Goal: Find specific page/section: Find specific page/section

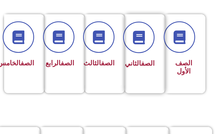
click at [143, 59] on link "الصف" at bounding box center [148, 63] width 14 height 8
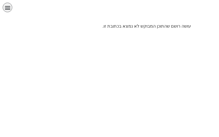
click at [164, 27] on p "עושה רושם שהתוכן המבוקש לא נמצא בכתובת זו." at bounding box center [109, 26] width 163 height 7
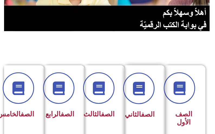
scroll to position [87, 0]
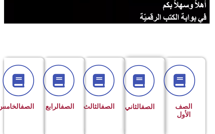
click at [143, 110] on span "الصف الثاني" at bounding box center [140, 107] width 30 height 8
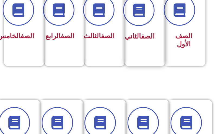
scroll to position [108, 0]
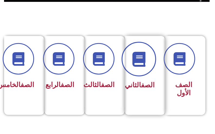
click at [138, 52] on icon at bounding box center [139, 59] width 15 height 15
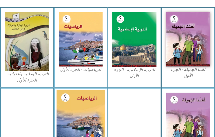
scroll to position [173, 0]
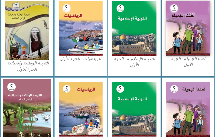
click at [37, 118] on img at bounding box center [27, 109] width 49 height 60
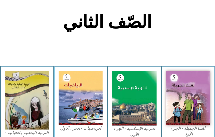
scroll to position [191, 0]
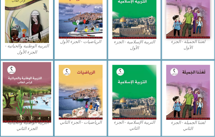
click at [37, 84] on img at bounding box center [27, 92] width 49 height 60
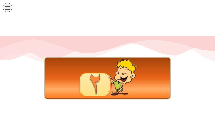
click at [39, 117] on div at bounding box center [107, 91] width 215 height 108
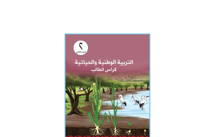
scroll to position [97, 0]
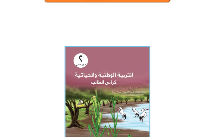
click at [112, 92] on img at bounding box center [108, 99] width 86 height 107
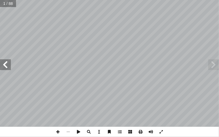
click at [7, 64] on span at bounding box center [5, 64] width 11 height 11
click at [7, 65] on span at bounding box center [5, 64] width 11 height 11
click at [56, 133] on span at bounding box center [58, 132] width 10 height 10
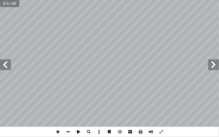
click at [57, 132] on span at bounding box center [58, 132] width 10 height 10
click at [217, 65] on span at bounding box center [213, 64] width 11 height 11
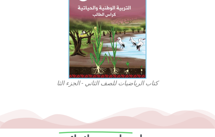
scroll to position [75, 0]
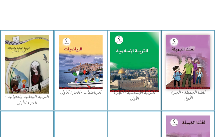
scroll to position [152, 0]
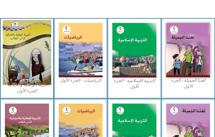
click at [14, 79] on img at bounding box center [27, 52] width 49 height 65
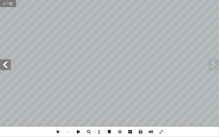
click at [3, 63] on span at bounding box center [5, 64] width 11 height 11
click at [56, 133] on span at bounding box center [58, 132] width 10 height 10
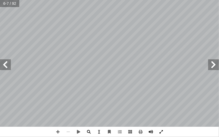
click at [160, 133] on span at bounding box center [161, 132] width 10 height 10
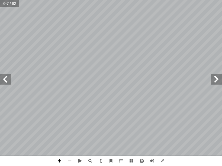
click at [59, 137] on span at bounding box center [59, 161] width 10 height 10
click at [4, 81] on span at bounding box center [5, 79] width 11 height 11
click at [217, 81] on span at bounding box center [216, 79] width 11 height 11
